Goal: Check status: Check status

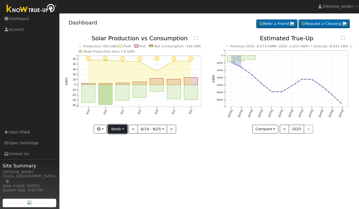
click at [120, 132] on button "Week" at bounding box center [117, 129] width 19 height 9
click at [119, 139] on link "Day" at bounding box center [126, 140] width 37 height 7
type input "[DATE]"
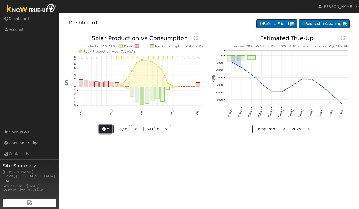
click at [105, 130] on button "button" at bounding box center [105, 129] width 13 height 9
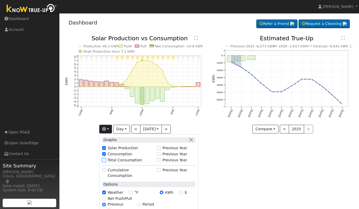
click at [102, 160] on input "Total Consumption" at bounding box center [104, 160] width 4 height 4
checkbox input "true"
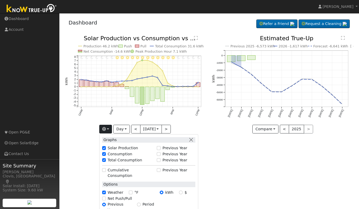
click at [231, 162] on div "User Profile First name Last name Email Email Notifications No Emails No Emails…" at bounding box center [208, 111] width 299 height 196
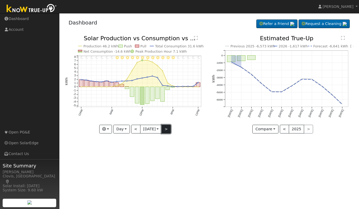
click at [168, 128] on button ">" at bounding box center [165, 129] width 9 height 9
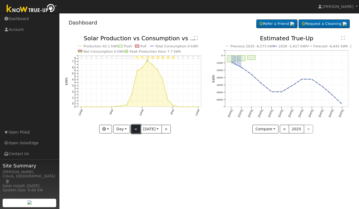
click at [134, 130] on button "<" at bounding box center [135, 129] width 9 height 9
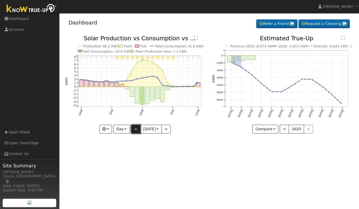
click at [133, 129] on button "<" at bounding box center [135, 129] width 9 height 9
click at [133, 130] on button "<" at bounding box center [135, 129] width 9 height 9
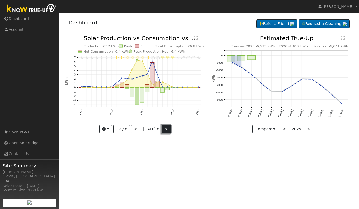
click at [168, 130] on button ">" at bounding box center [165, 129] width 9 height 9
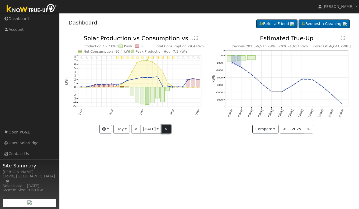
click at [166, 131] on button ">" at bounding box center [165, 129] width 9 height 9
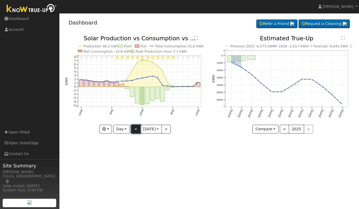
click at [134, 130] on button "<" at bounding box center [135, 129] width 9 height 9
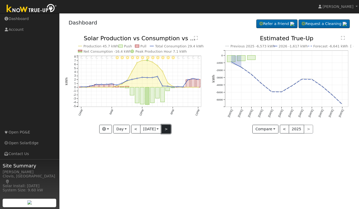
click at [168, 129] on button ">" at bounding box center [165, 129] width 9 height 9
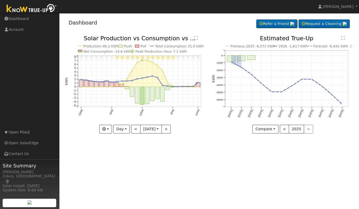
click at [203, 163] on div "User Profile First name Last name Email Email Notifications No Emails No Emails…" at bounding box center [208, 111] width 299 height 196
click at [167, 130] on button ">" at bounding box center [165, 129] width 9 height 9
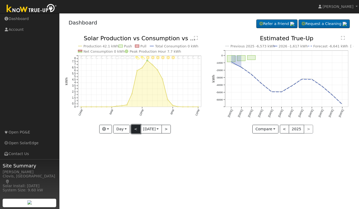
click at [132, 131] on button "<" at bounding box center [135, 129] width 9 height 9
type input "[DATE]"
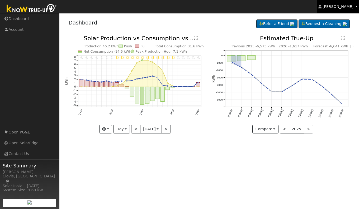
click at [345, 7] on span "[PERSON_NAME]" at bounding box center [337, 6] width 31 height 4
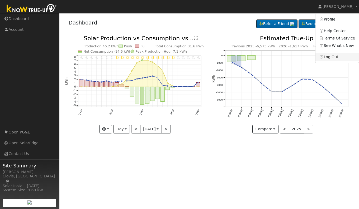
click at [332, 57] on link "Log Out" at bounding box center [336, 56] width 43 height 7
